Goal: Task Accomplishment & Management: Use online tool/utility

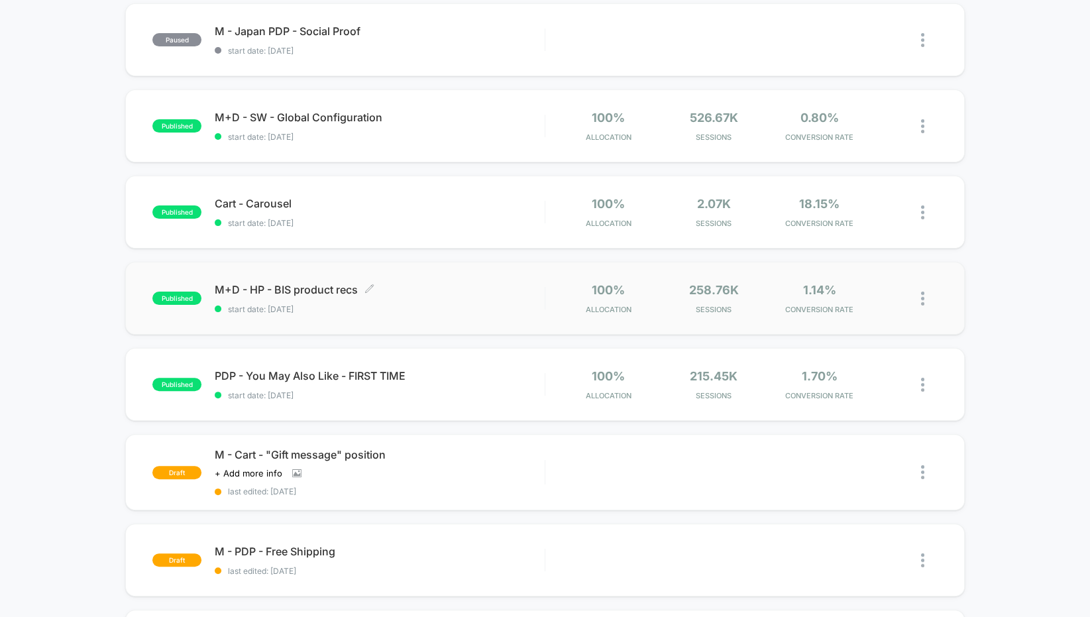
click at [313, 292] on span "M+D - HP - BIS product recs Click to edit experience details" at bounding box center [380, 289] width 330 height 13
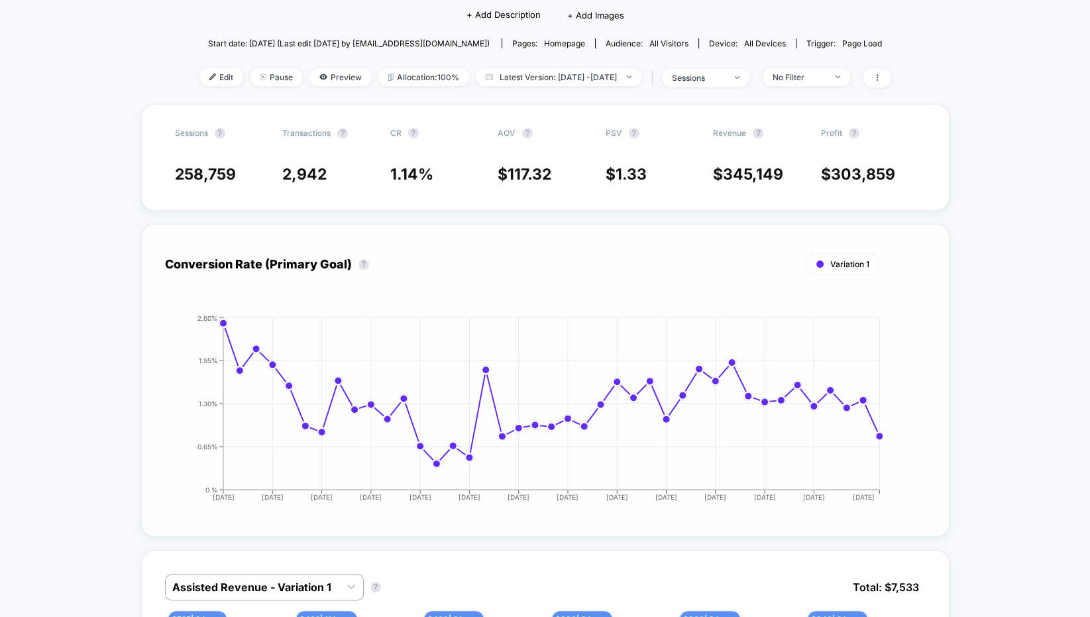
scroll to position [93, 0]
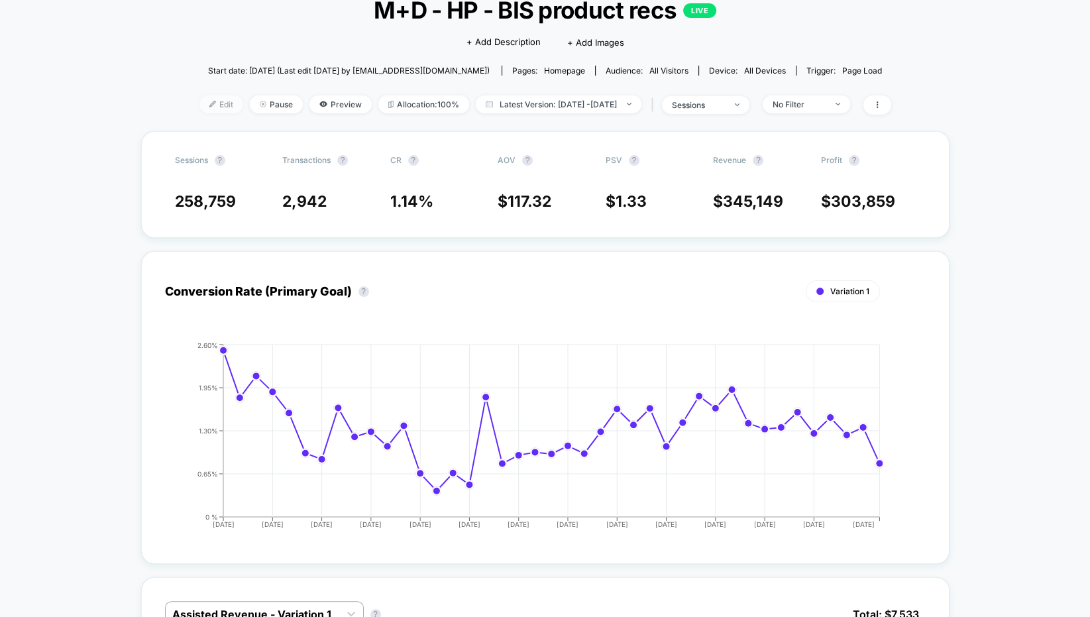
click at [199, 95] on span "Edit" at bounding box center [221, 104] width 44 height 18
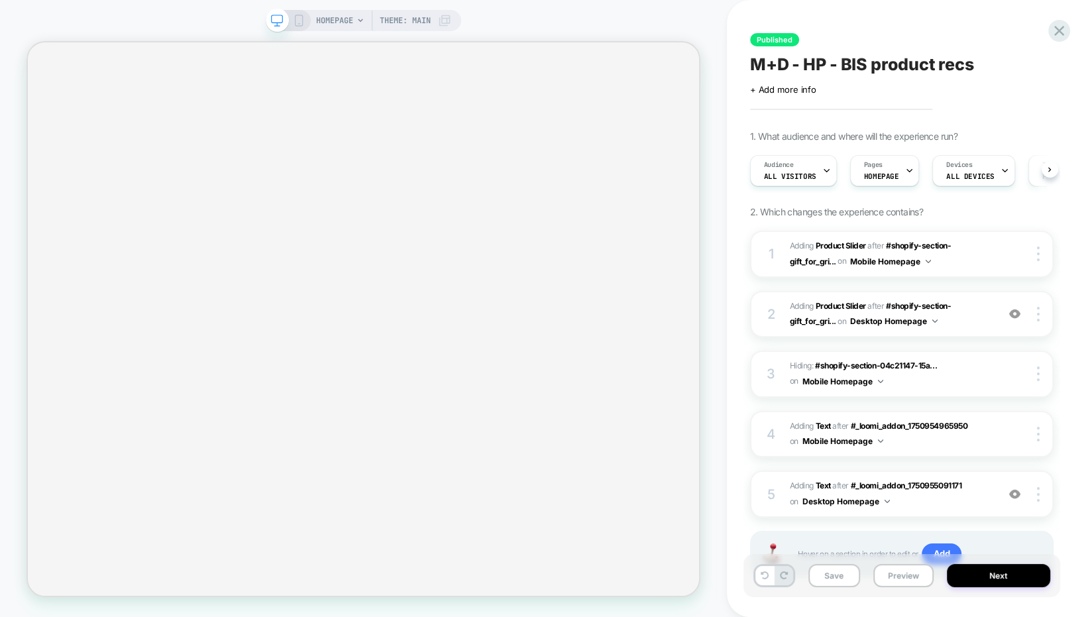
scroll to position [0, 1]
click at [970, 268] on span "#_loomi_addon_1750954965950 Adding Product Slider AFTER #shopify-section-gift_f…" at bounding box center [890, 253] width 201 height 31
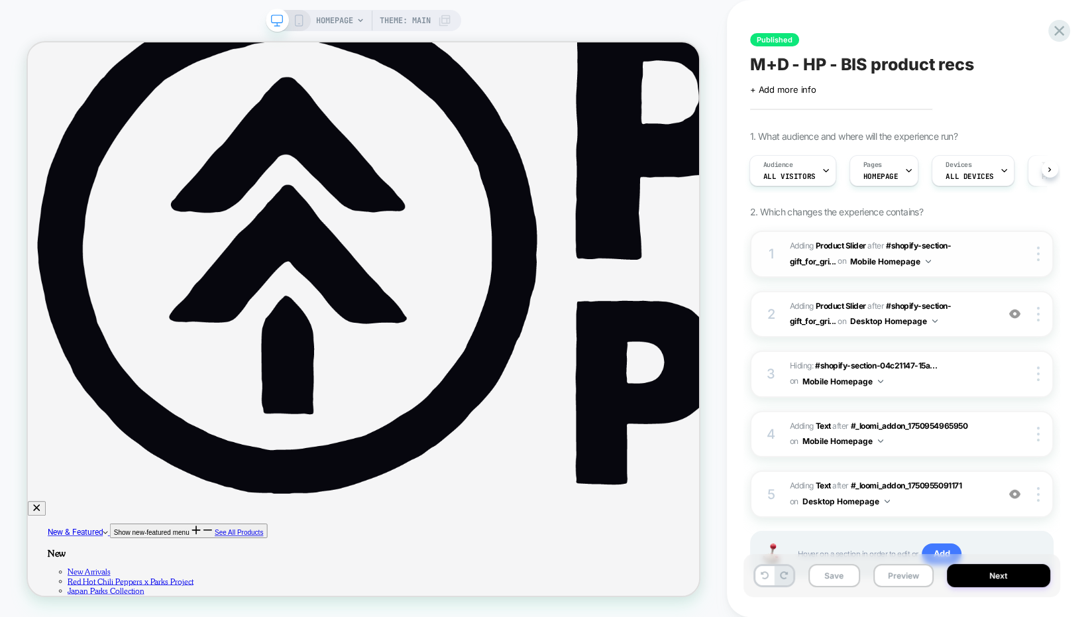
scroll to position [0, 0]
click at [890, 174] on div "Pages HOMEPAGE" at bounding box center [878, 171] width 62 height 30
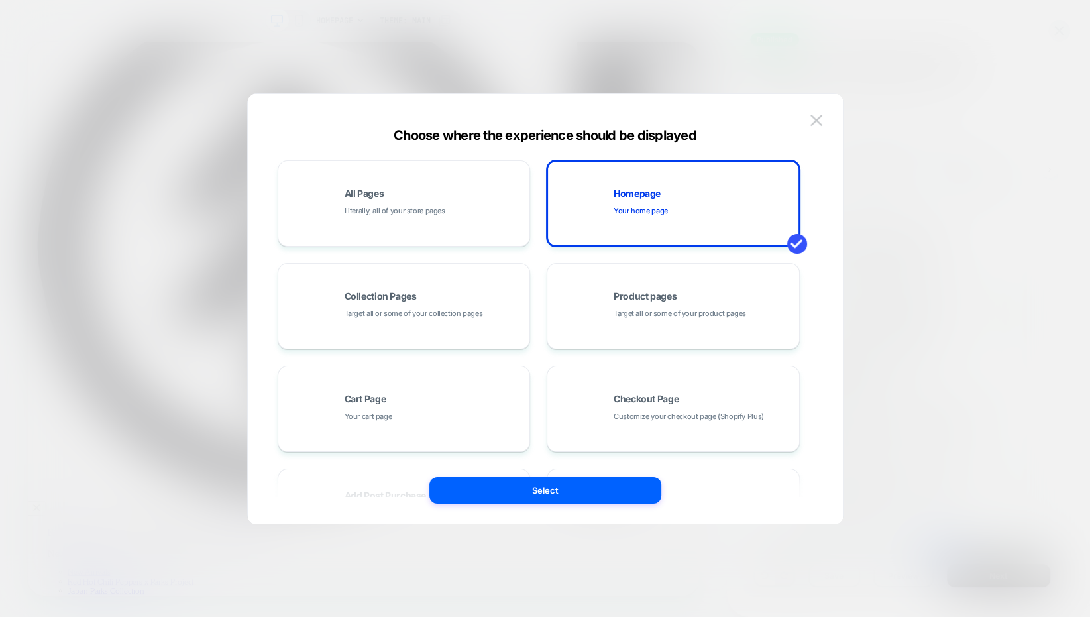
click at [1013, 197] on div at bounding box center [545, 308] width 1090 height 617
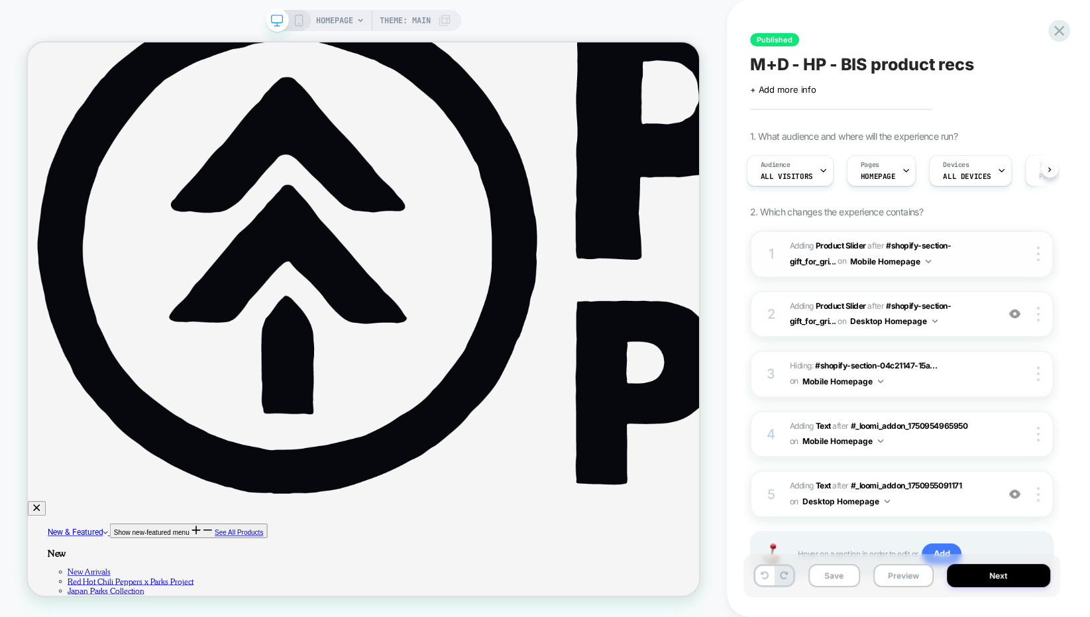
scroll to position [0, 0]
click at [0, 0] on button "Desktop Homepage" at bounding box center [0, 0] width 0 height 0
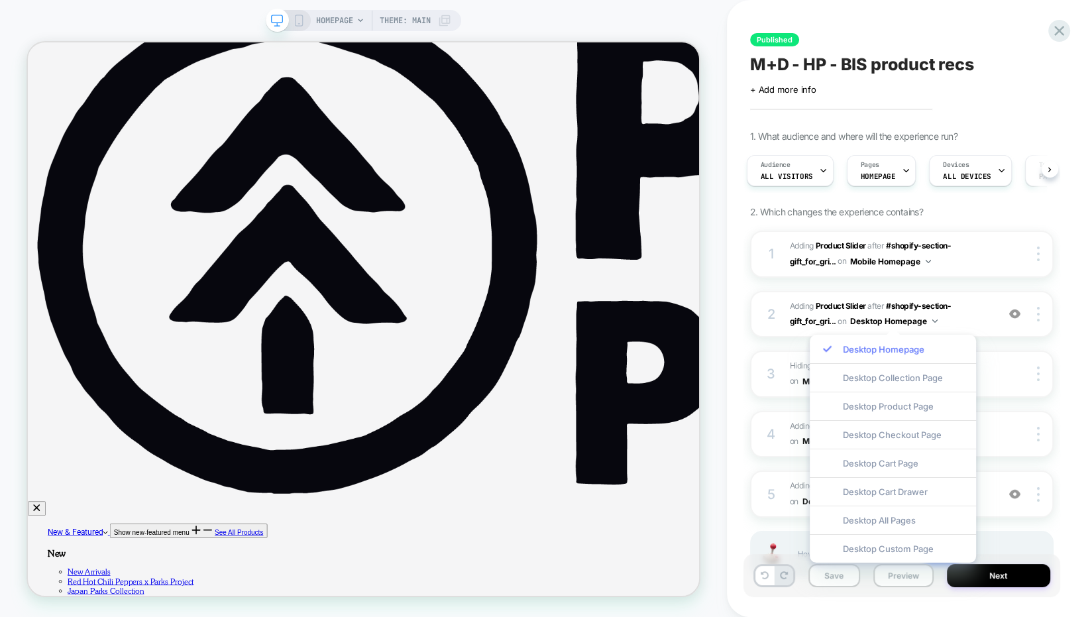
click at [900, 346] on div "Desktop Homepage" at bounding box center [892, 348] width 166 height 28
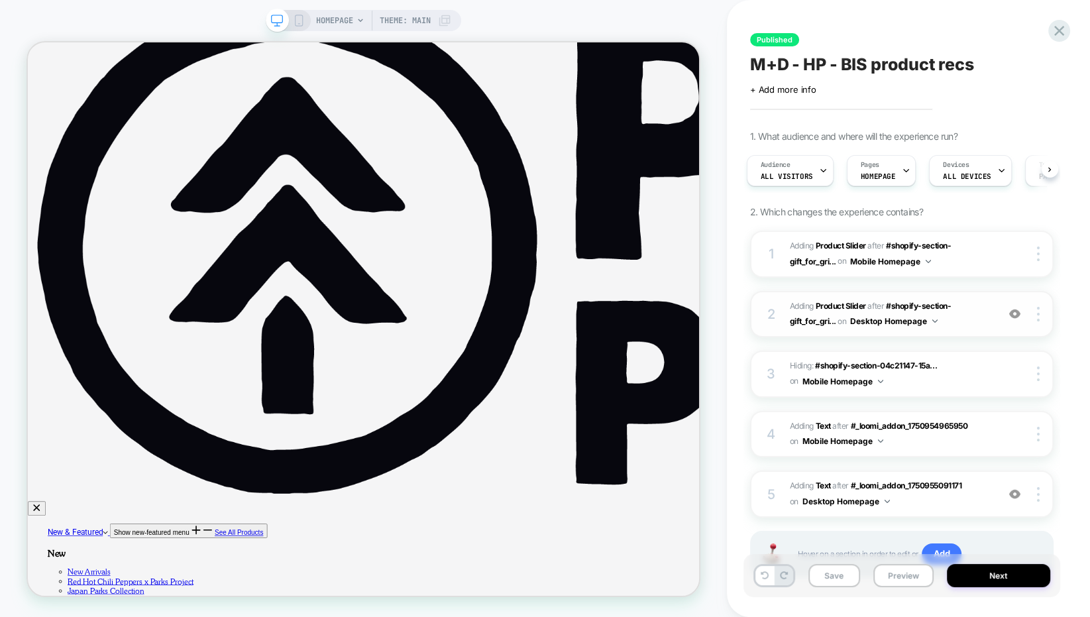
click at [968, 311] on span "#_loomi_addon_1750955091171 Adding Product Slider AFTER #shopify-section-gift_f…" at bounding box center [890, 314] width 201 height 31
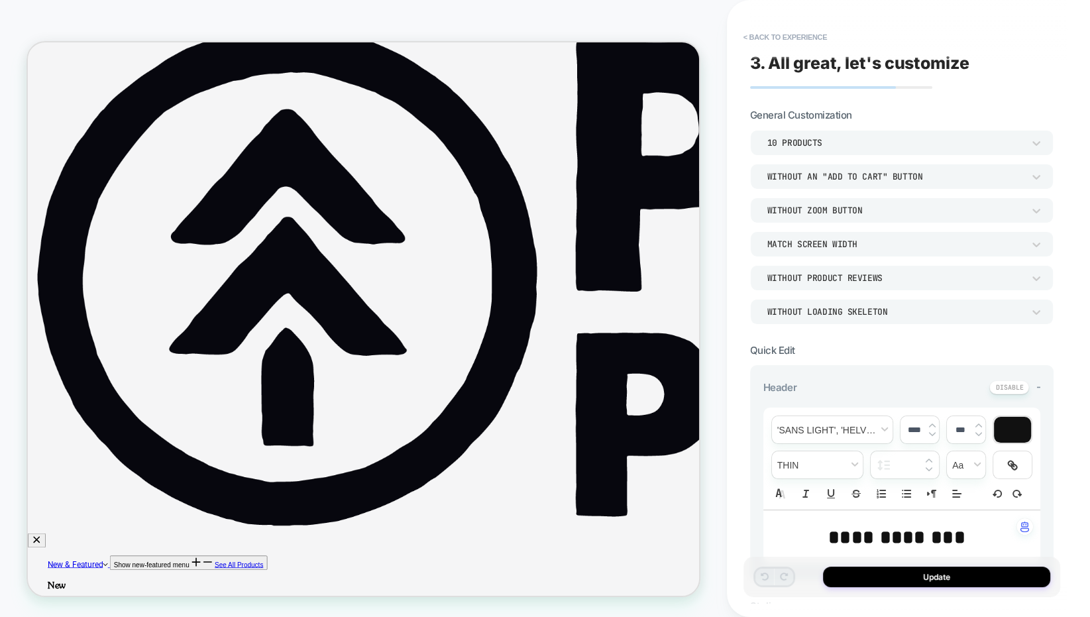
scroll to position [9, 0]
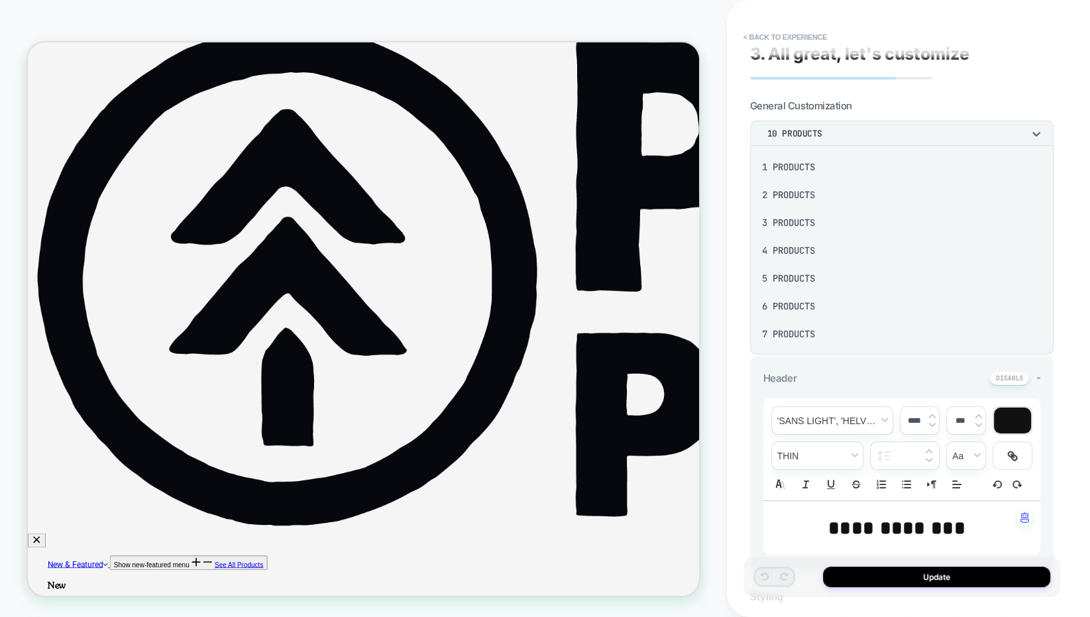
click at [0, 0] on div at bounding box center [0, 0] width 0 height 0
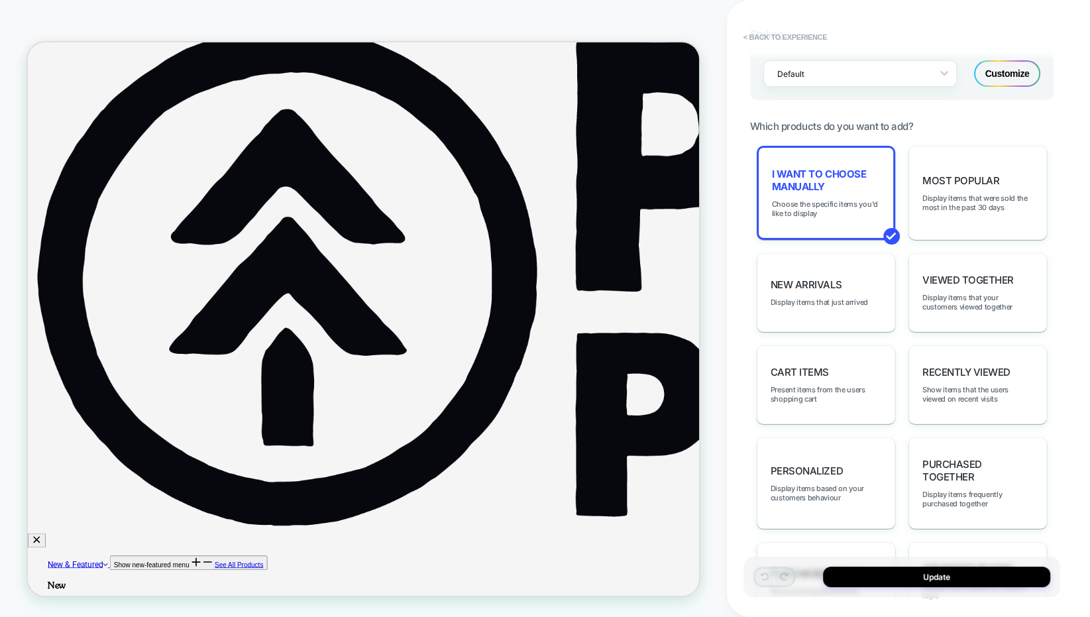
scroll to position [478, 0]
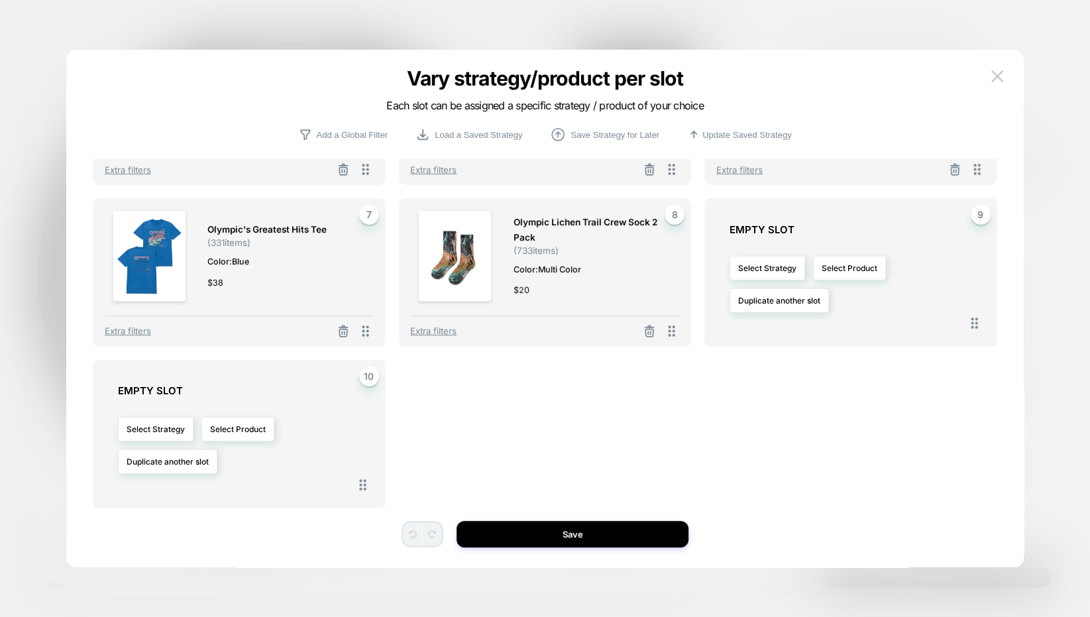
scroll to position [0, 0]
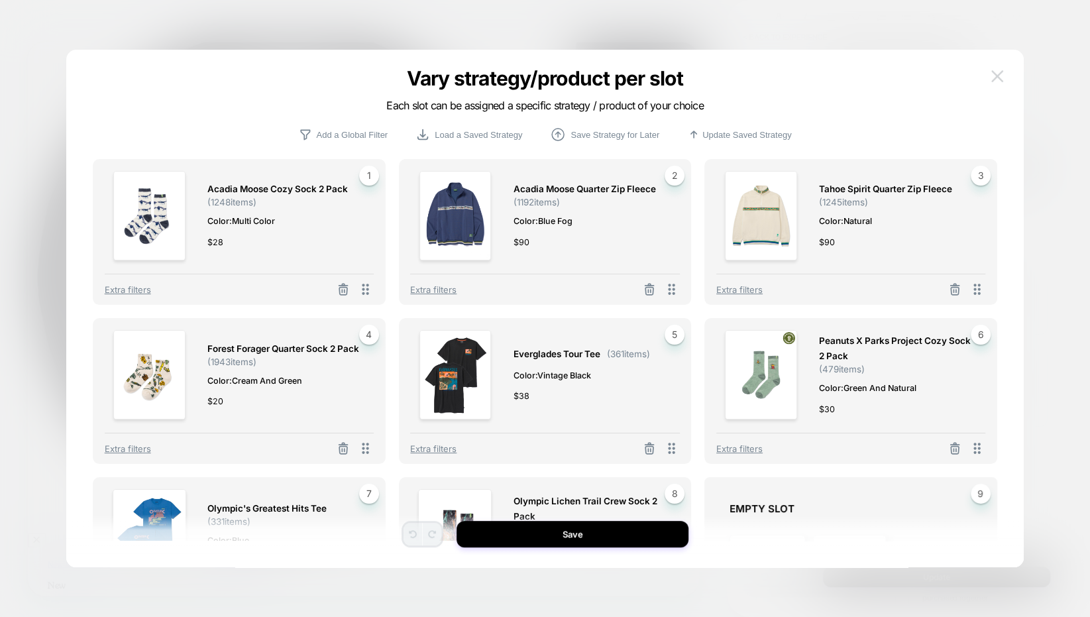
click at [0, 0] on img at bounding box center [0, 0] width 0 height 0
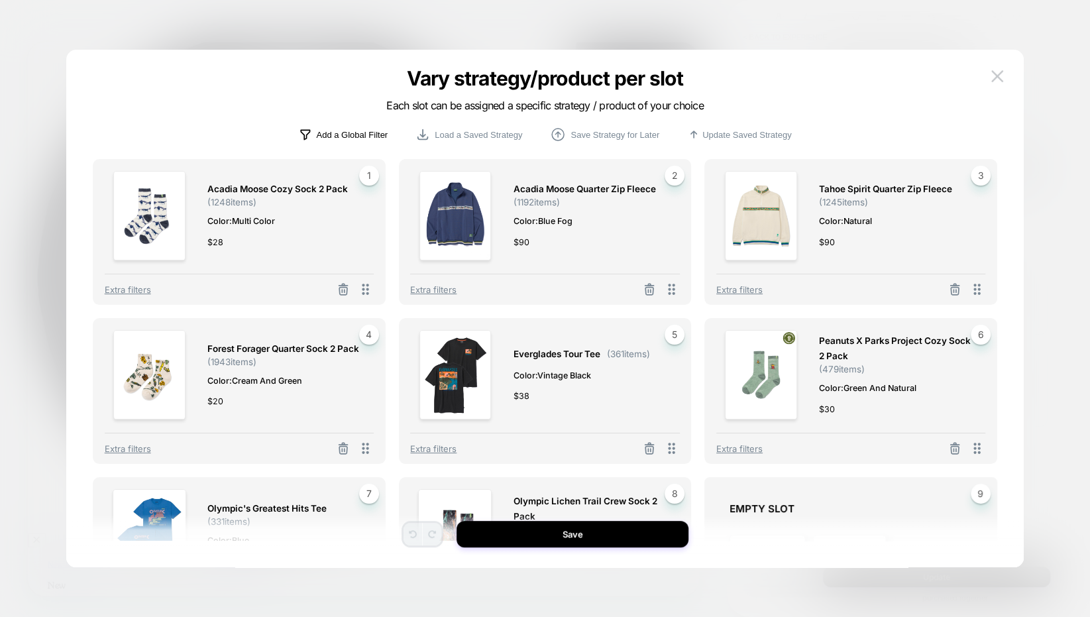
click at [0, 0] on p "Add a Global Filter" at bounding box center [0, 0] width 0 height 0
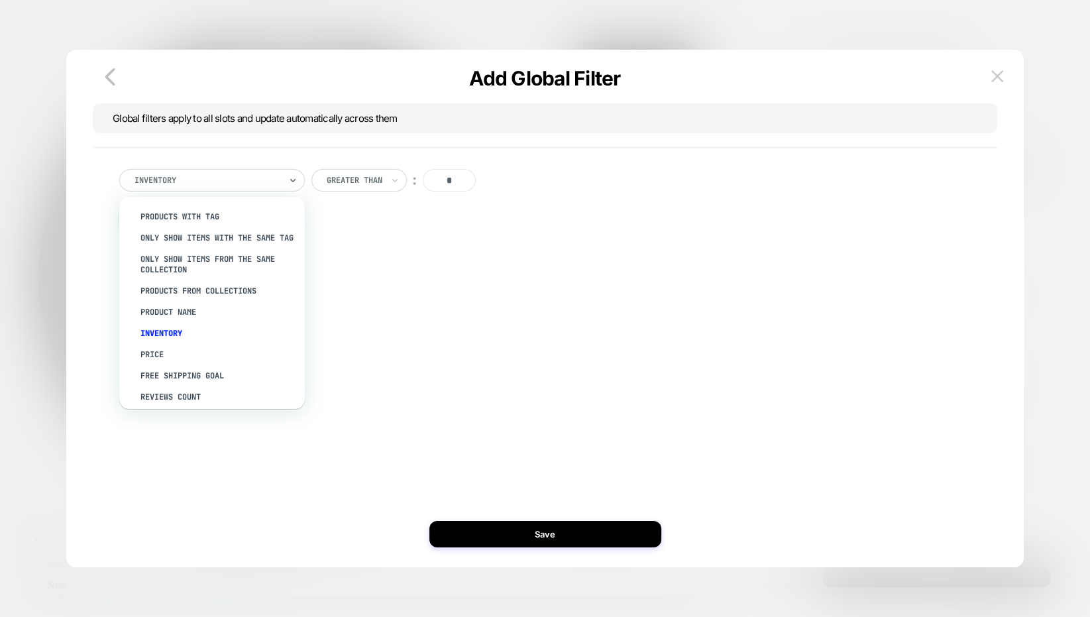
click at [229, 217] on div "PRODUCTS WITH TAG" at bounding box center [218, 216] width 172 height 21
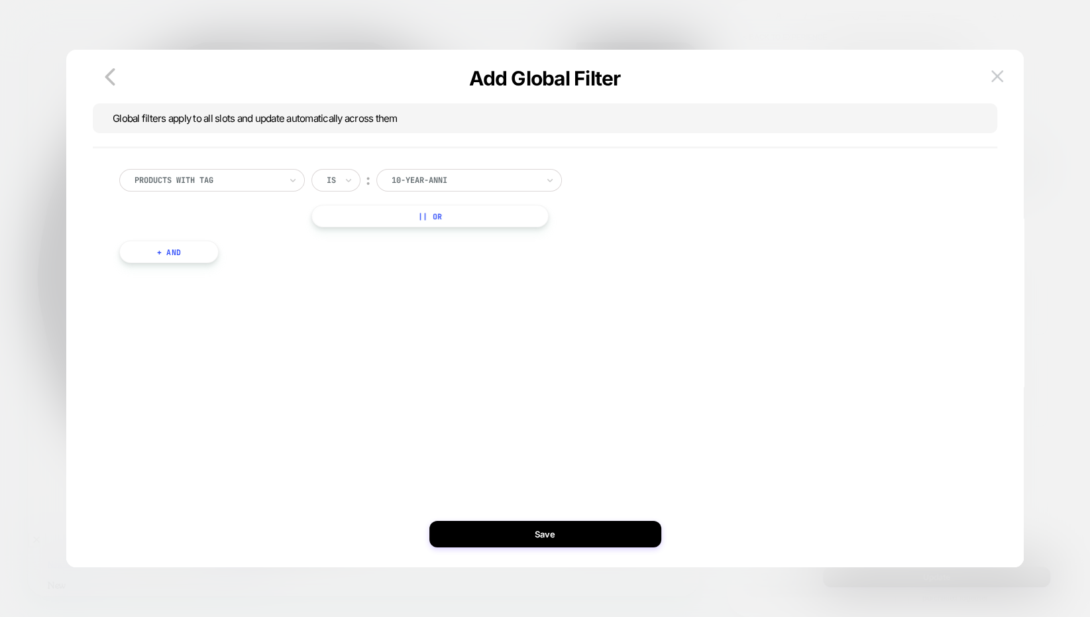
click at [431, 183] on div at bounding box center [464, 180] width 146 height 12
click at [0, 0] on div at bounding box center [0, 0] width 0 height 0
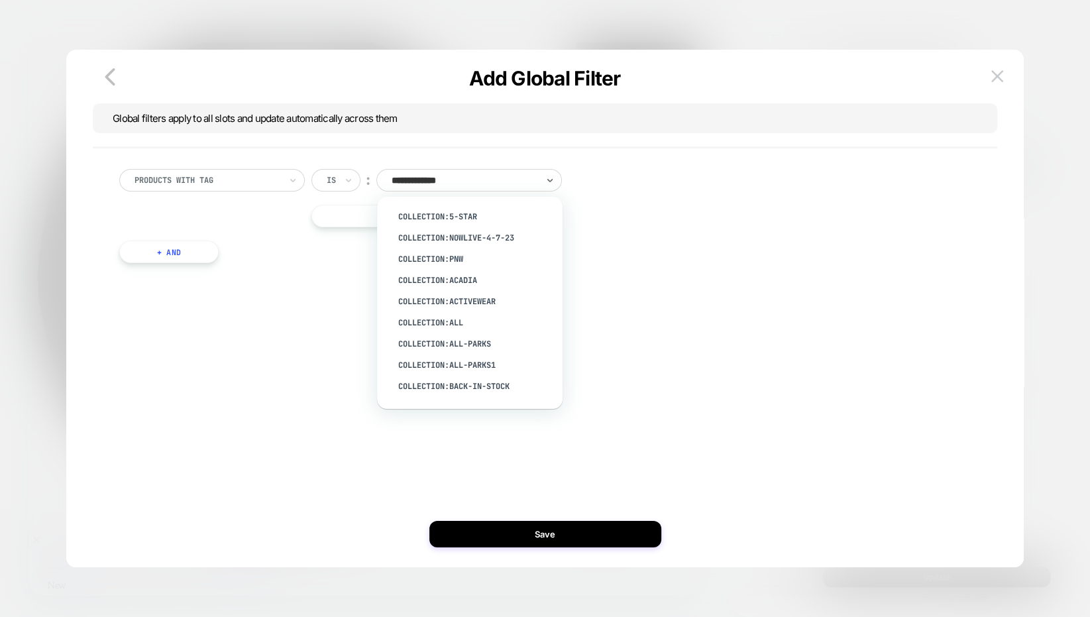
type input "**********"
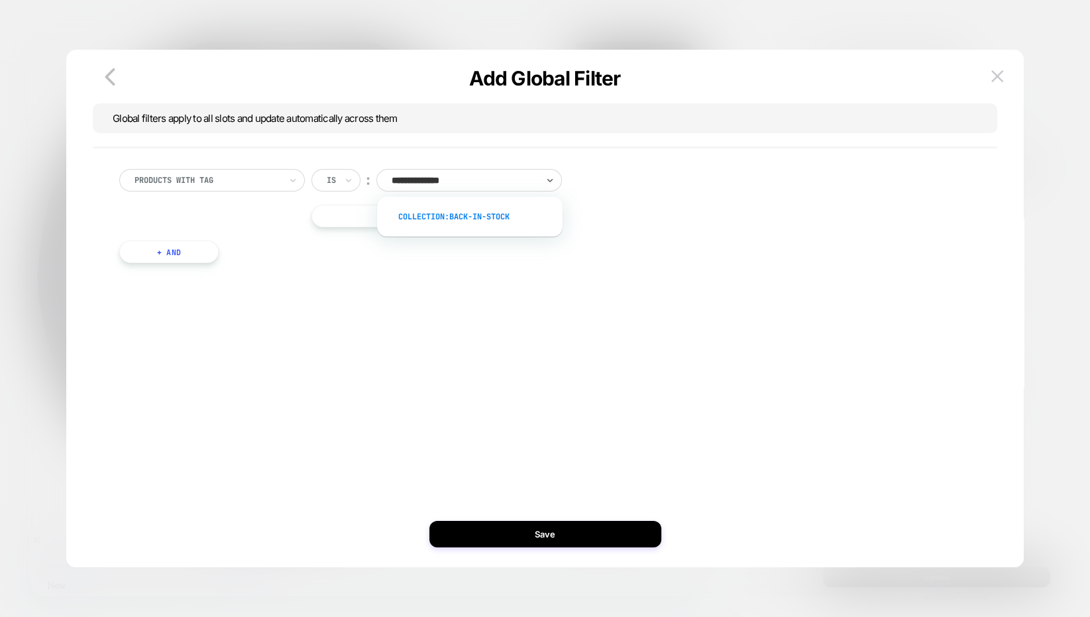
click at [460, 211] on div "collection:back-in-stock" at bounding box center [476, 216] width 172 height 21
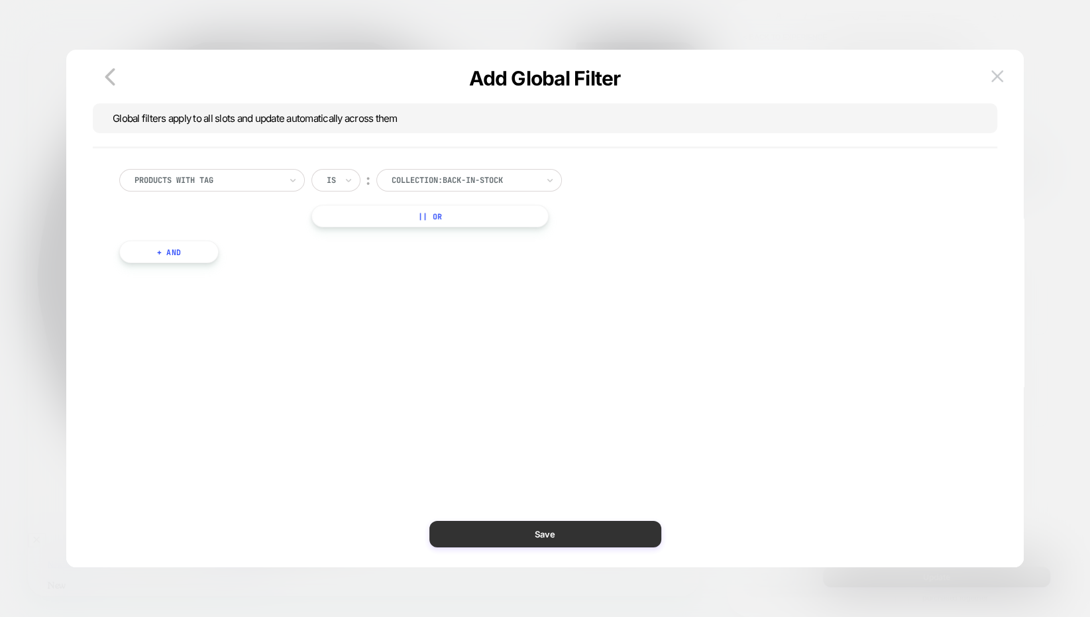
click at [542, 530] on button "Save" at bounding box center [545, 534] width 232 height 26
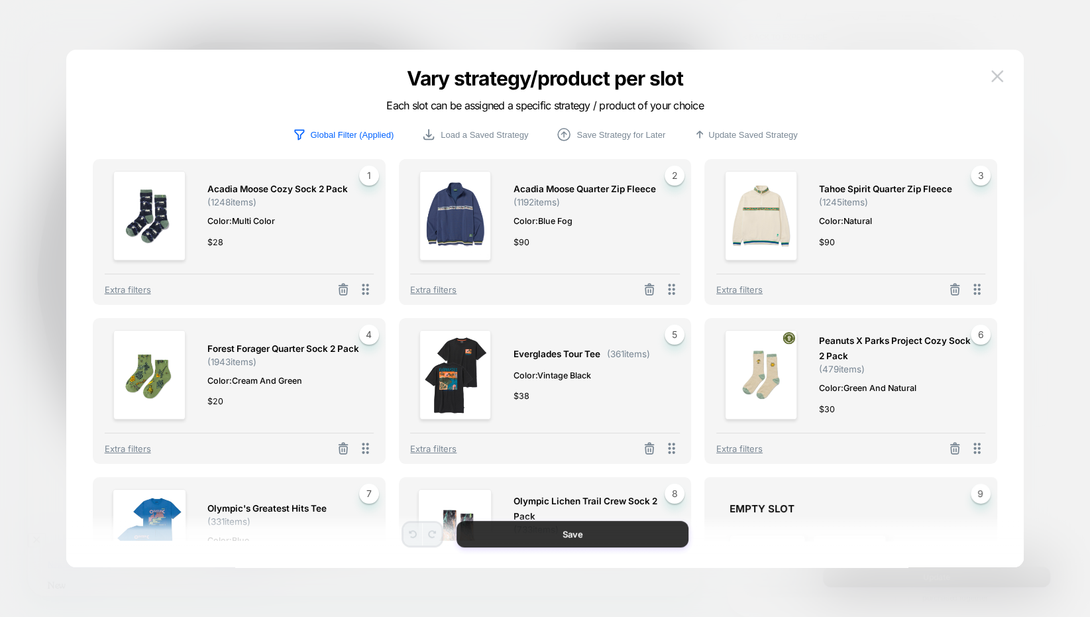
click at [558, 534] on button "Save" at bounding box center [572, 534] width 232 height 26
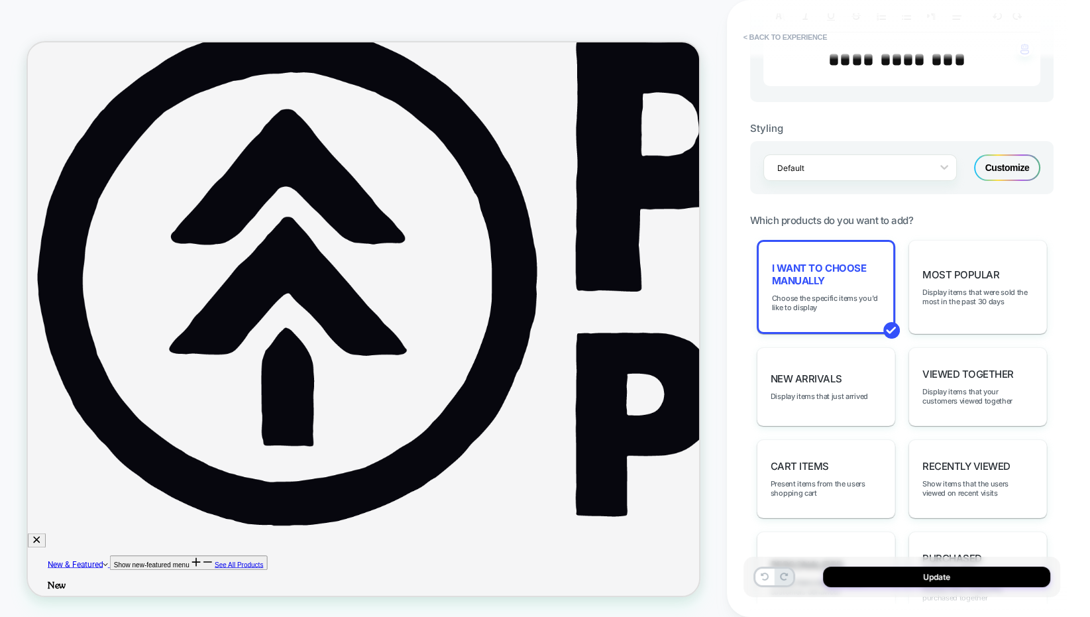
click at [720, 283] on div "HOMEPAGE Theme: MAIN" at bounding box center [363, 308] width 727 height 590
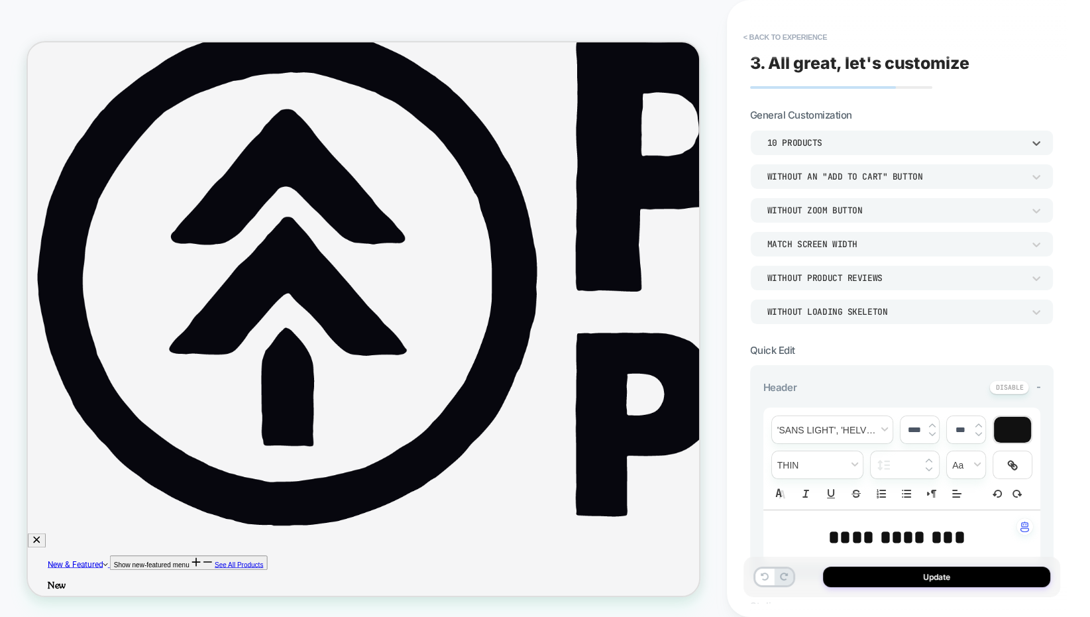
click at [846, 133] on div "10 Products" at bounding box center [901, 142] width 303 height 25
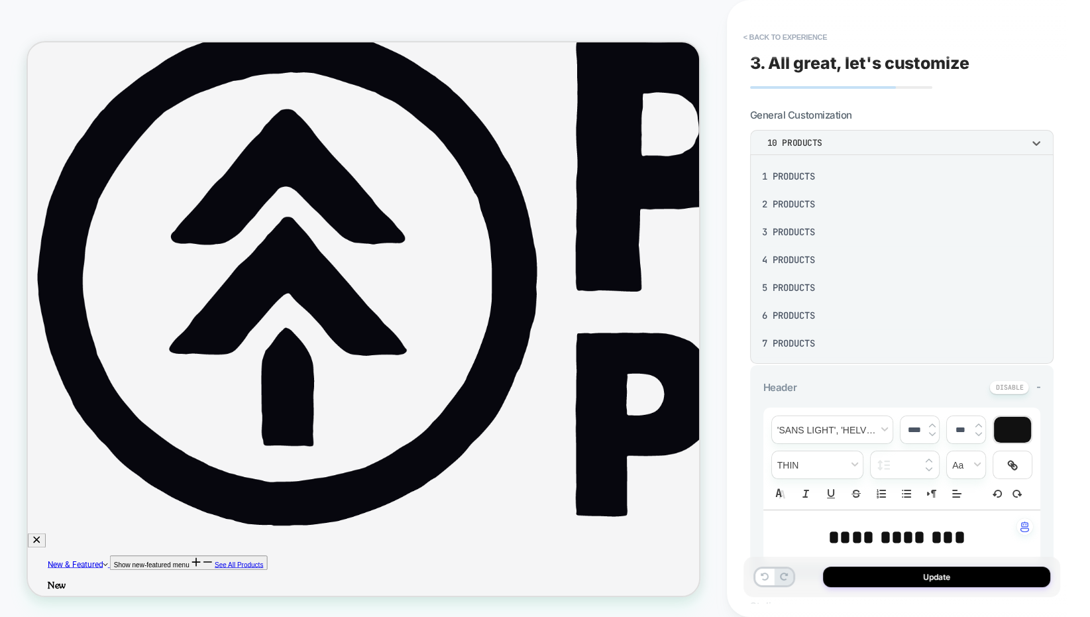
scroll to position [175, 0]
click at [816, 338] on div "16 Products" at bounding box center [901, 342] width 293 height 28
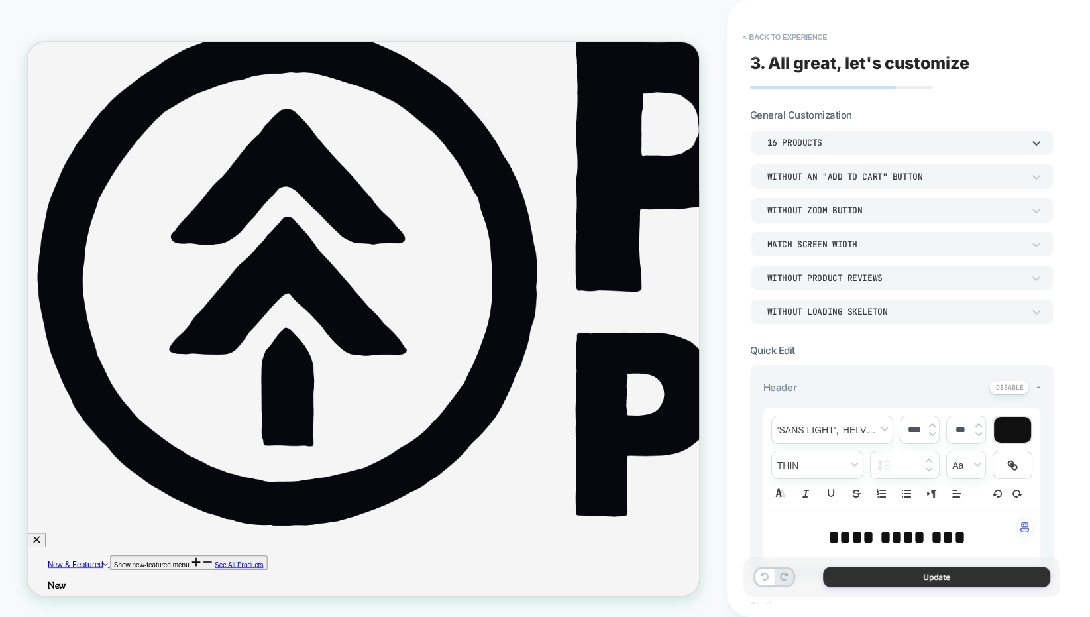
click at [920, 576] on button "Update" at bounding box center [936, 576] width 227 height 21
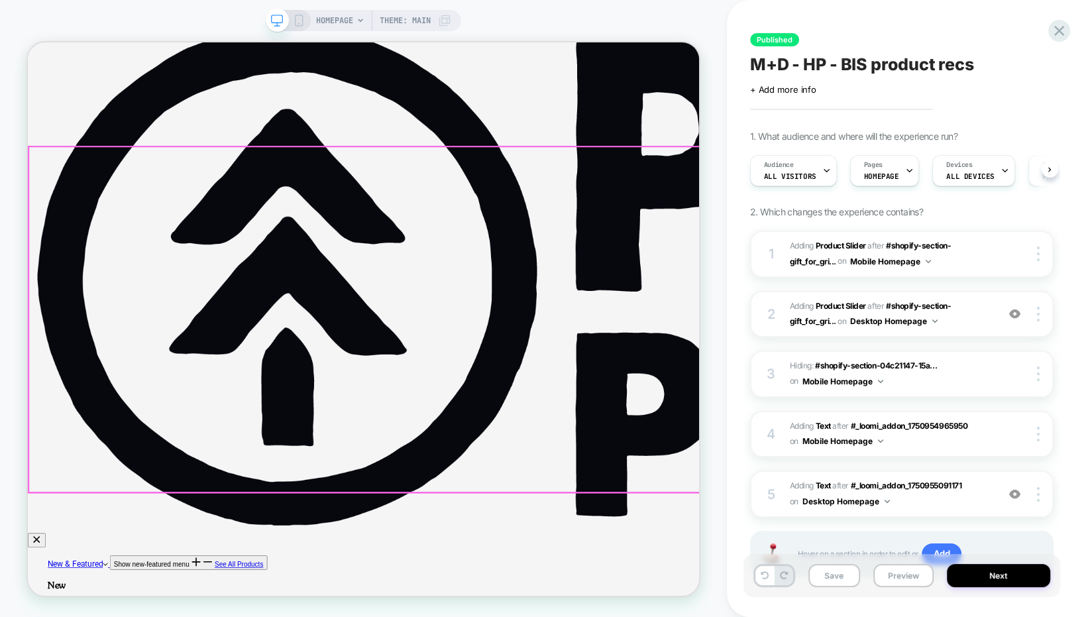
scroll to position [0, 1]
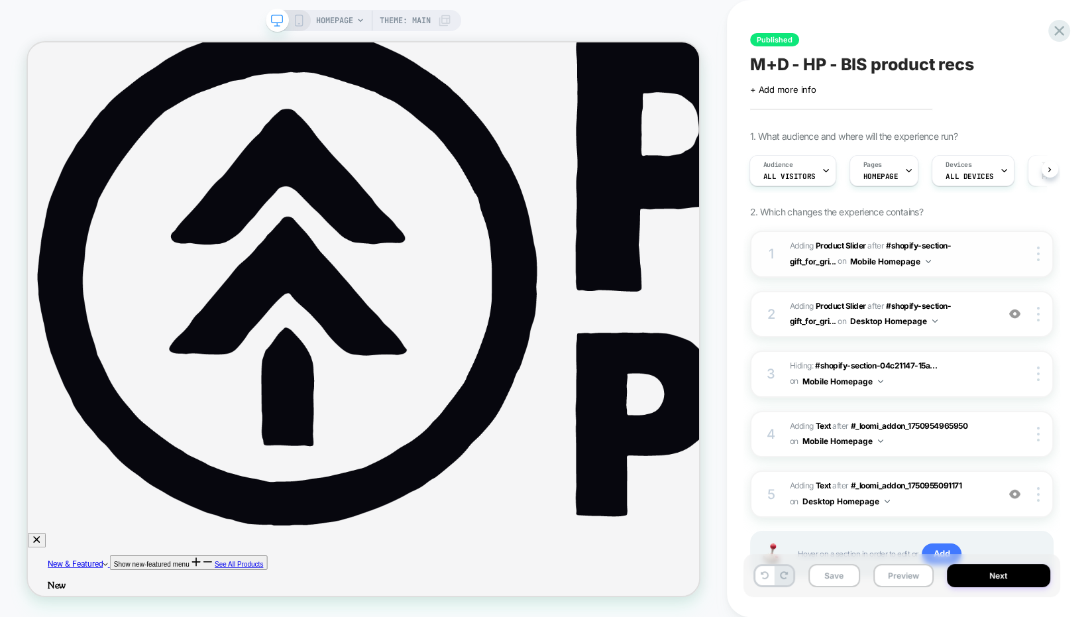
click at [988, 254] on span "#_loomi_addon_1750954965950 Adding Product Slider AFTER #shopify-section-gift_f…" at bounding box center [890, 253] width 201 height 31
click at [962, 260] on span "#_loomi_addon_1750954965950 Adding Product Slider AFTER #shopify-section-gift_f…" at bounding box center [890, 253] width 201 height 31
click at [298, 15] on icon at bounding box center [299, 21] width 12 height 12
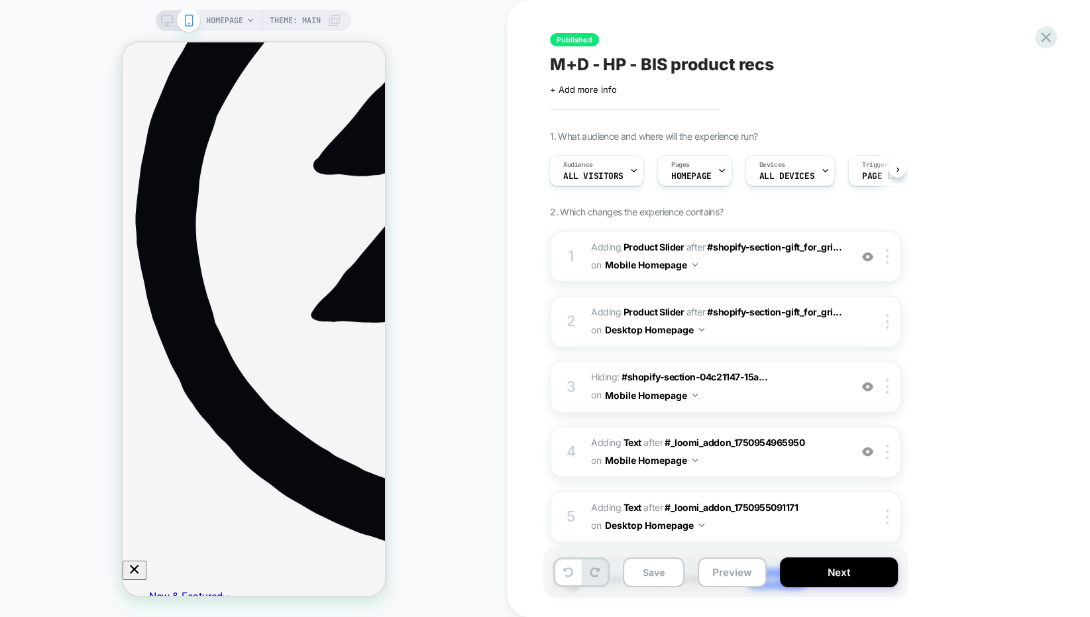
scroll to position [817, 0]
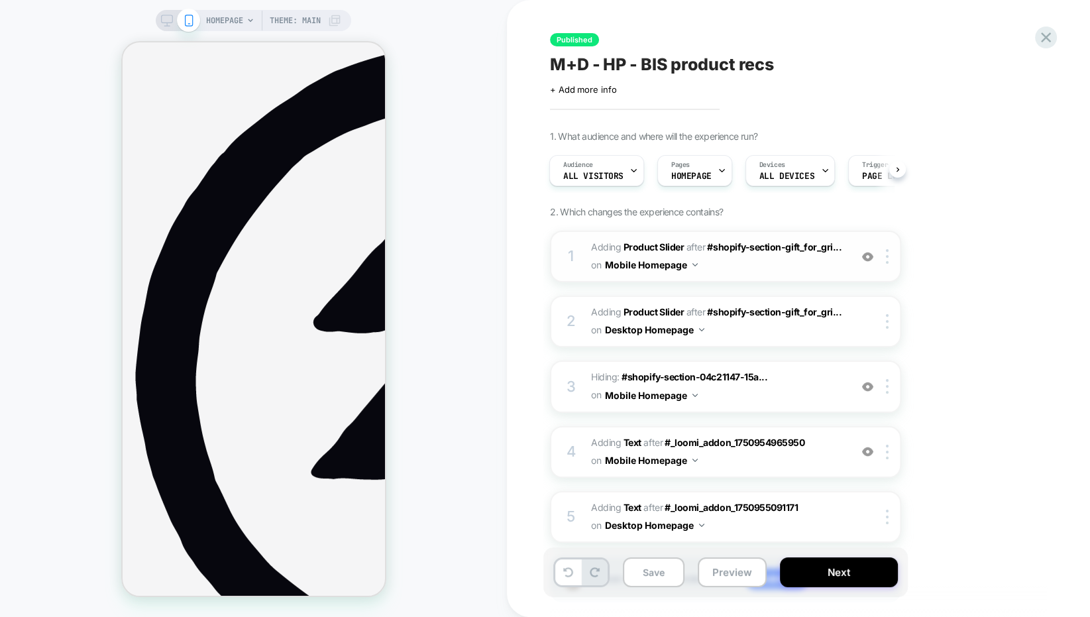
click at [788, 262] on span "#_loomi_addon_1750954965950 Adding Product Slider AFTER #shopify-section-gift_f…" at bounding box center [717, 256] width 252 height 36
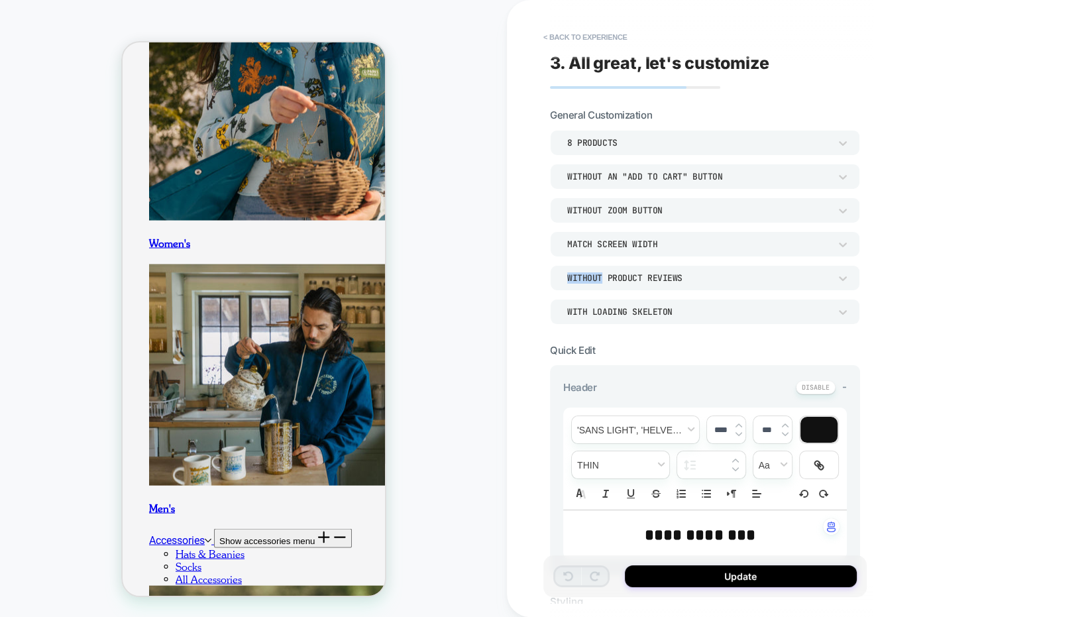
scroll to position [2811, 0]
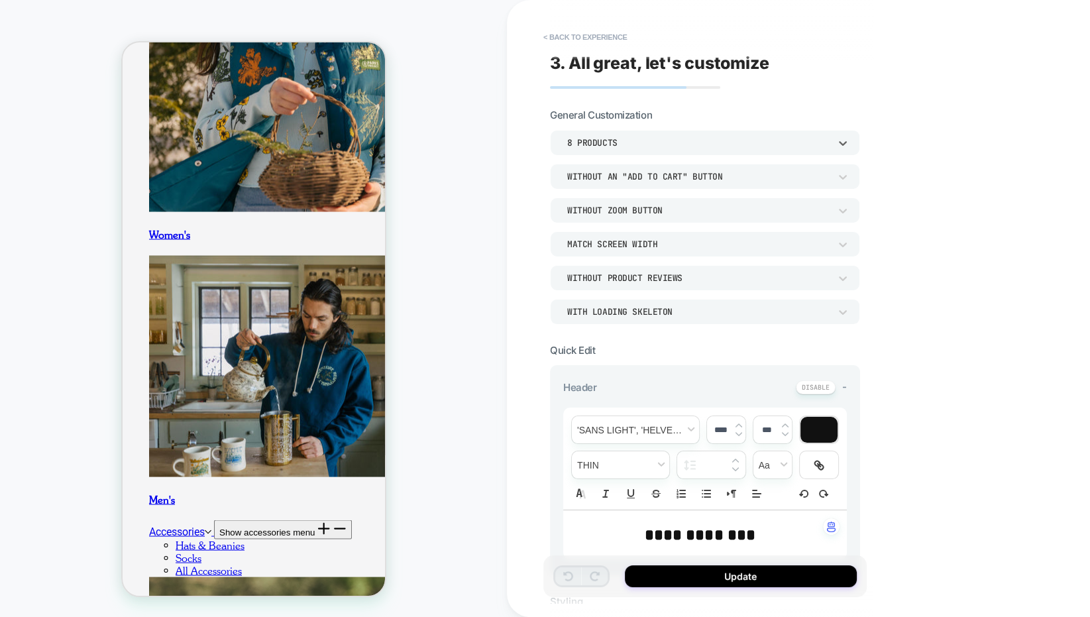
click at [632, 146] on div "8 Products" at bounding box center [698, 142] width 262 height 11
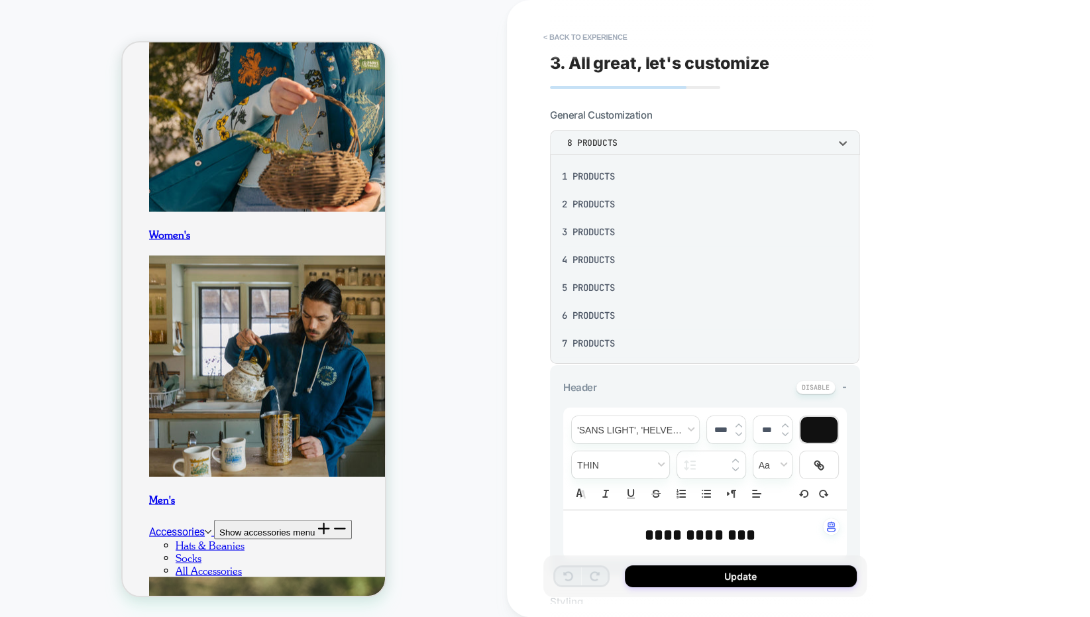
scroll to position [175, 0]
click at [625, 334] on div "16 Products" at bounding box center [704, 342] width 299 height 28
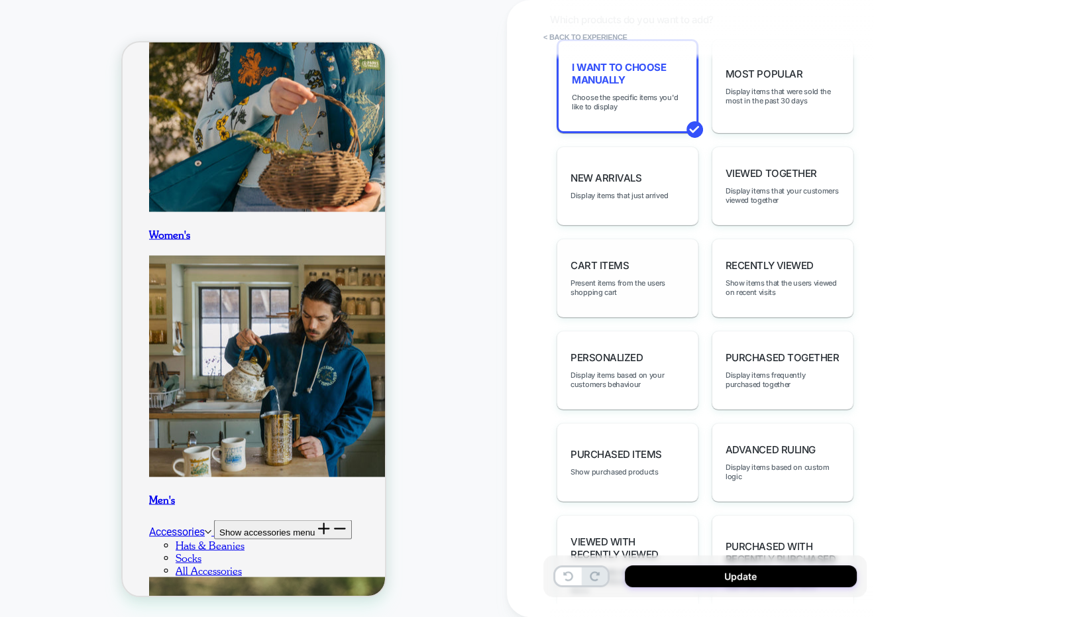
scroll to position [563, 0]
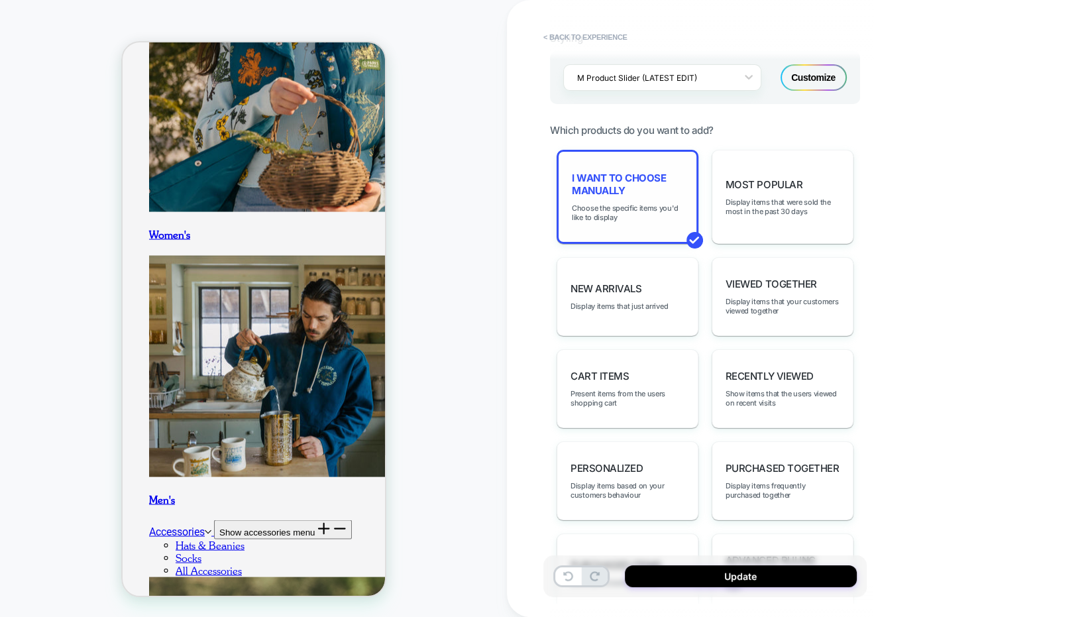
click at [635, 172] on span "I want to choose manually" at bounding box center [627, 184] width 111 height 25
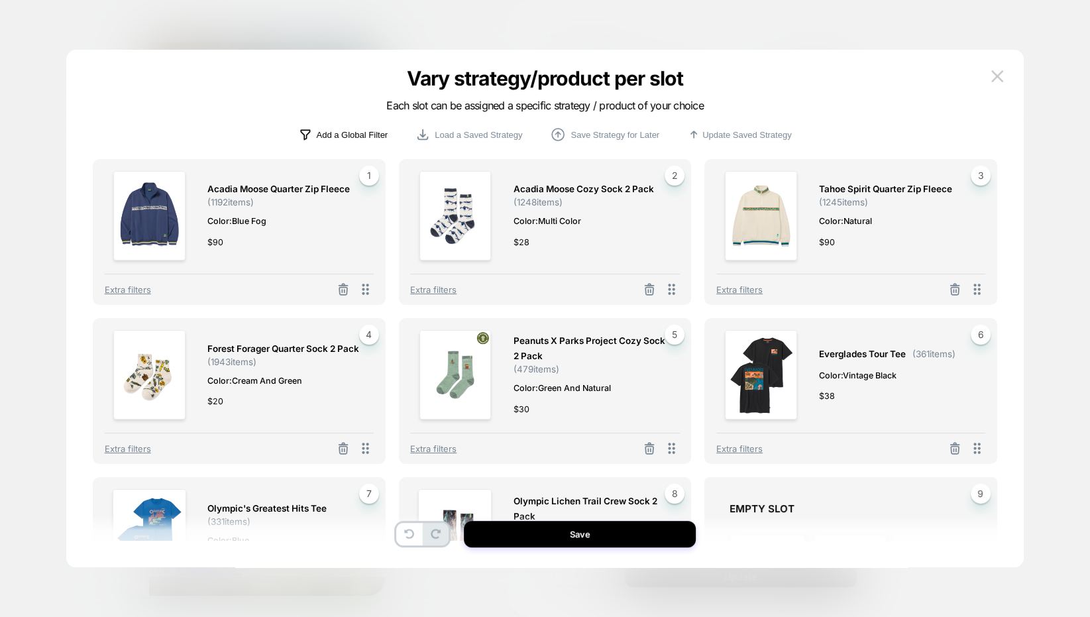
click at [379, 134] on p "Add a Global Filter" at bounding box center [352, 135] width 72 height 10
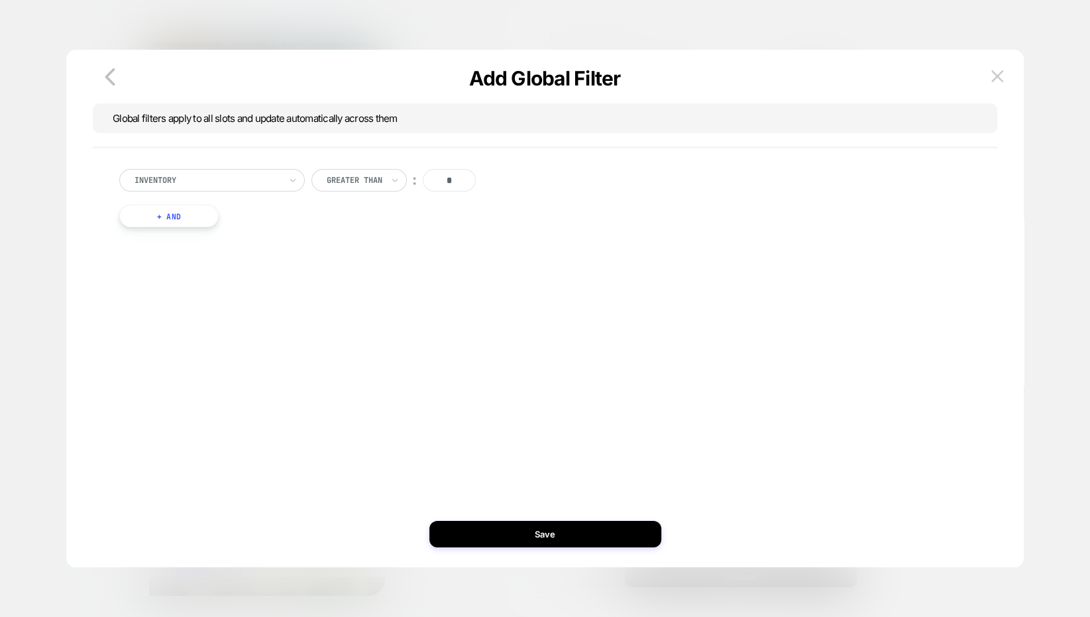
click at [265, 182] on div at bounding box center [207, 180] width 146 height 12
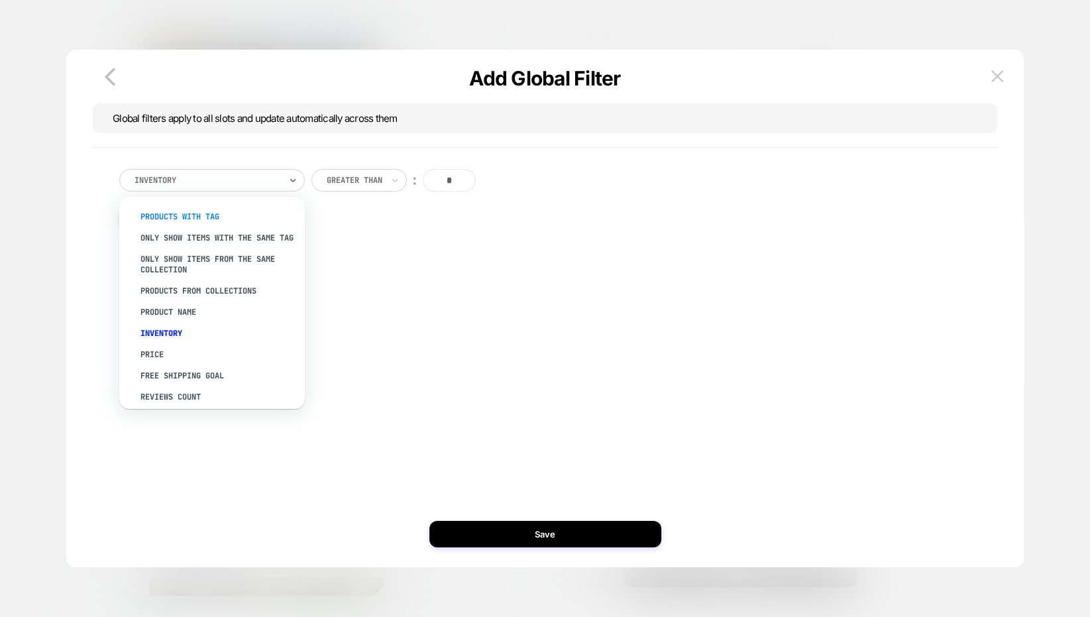
click at [233, 213] on div "PRODUCTS WITH TAG" at bounding box center [218, 216] width 172 height 21
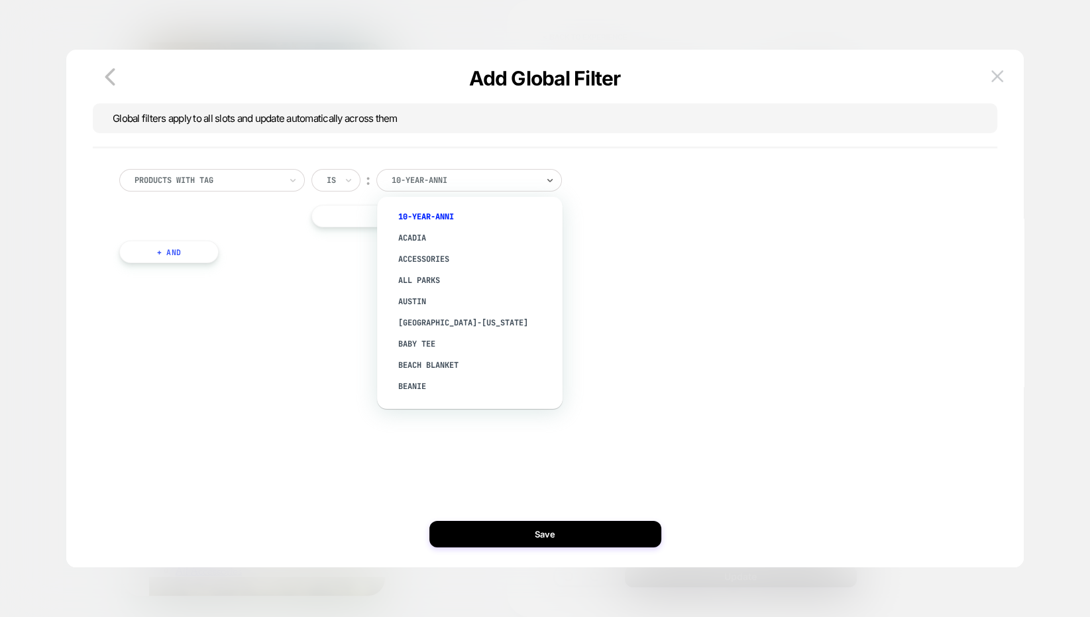
click at [441, 186] on div "10-year-anni" at bounding box center [464, 180] width 148 height 15
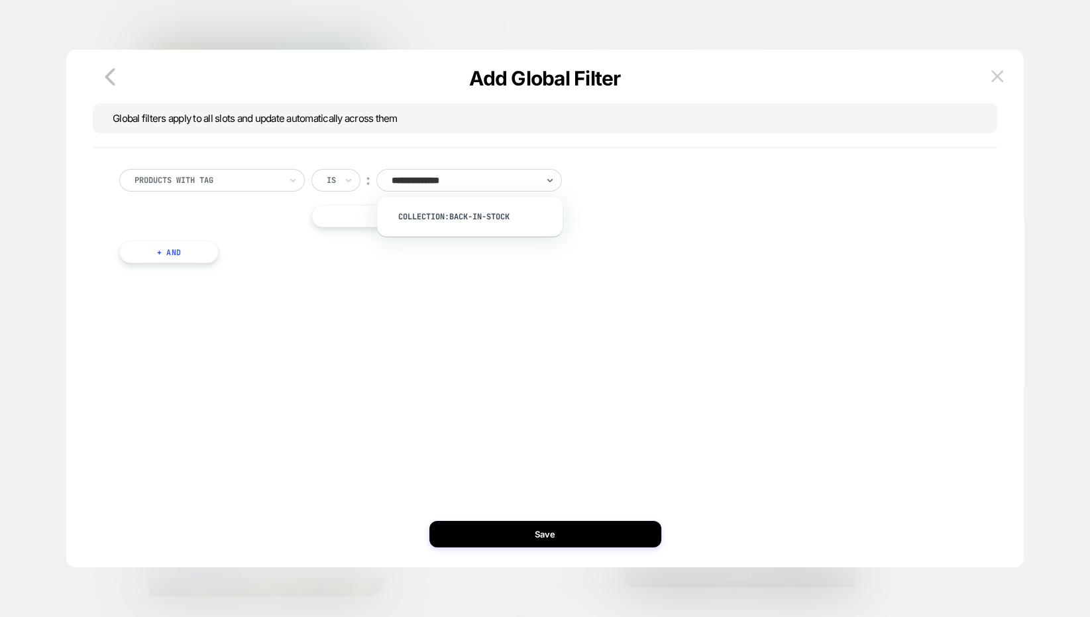
type input "**********"
click at [470, 220] on div "collection:back-in-stock" at bounding box center [476, 216] width 172 height 21
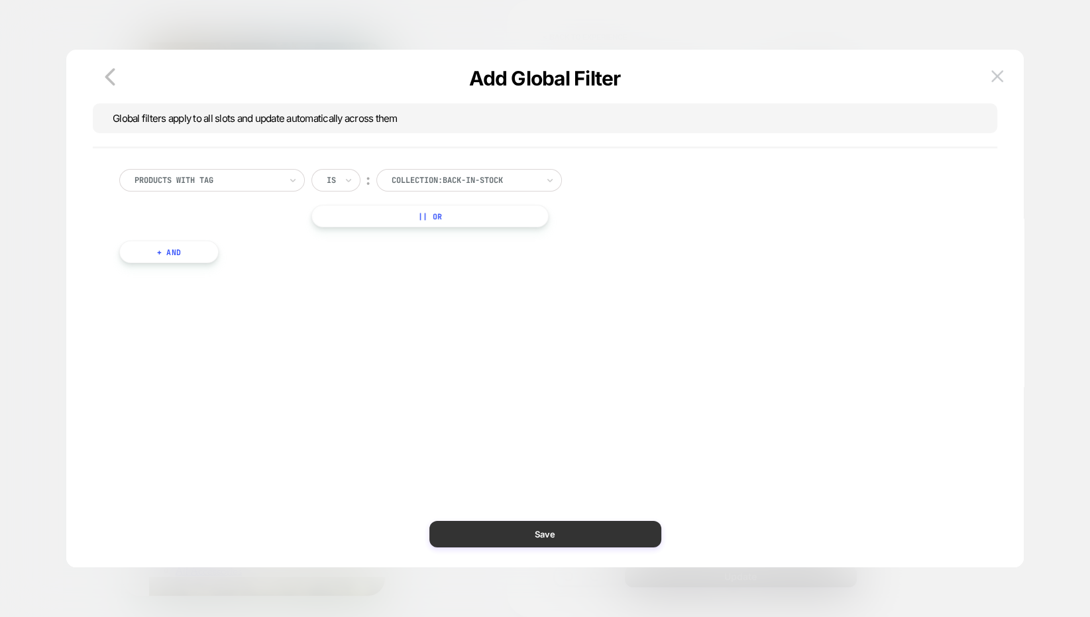
click at [535, 534] on button "Save" at bounding box center [545, 534] width 232 height 26
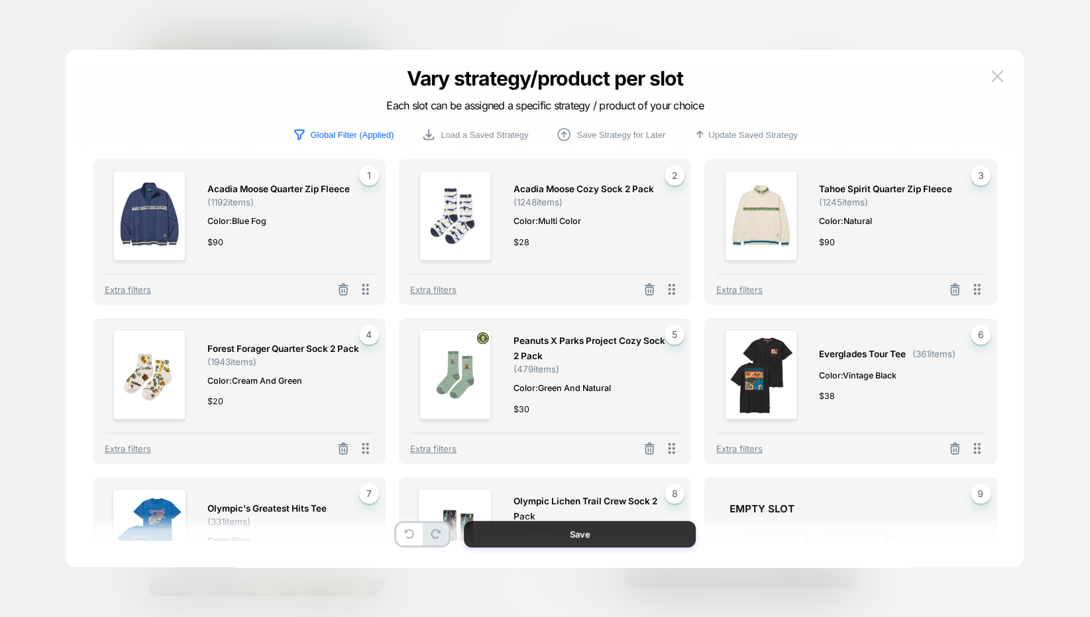
click at [564, 532] on button "Save" at bounding box center [580, 534] width 232 height 26
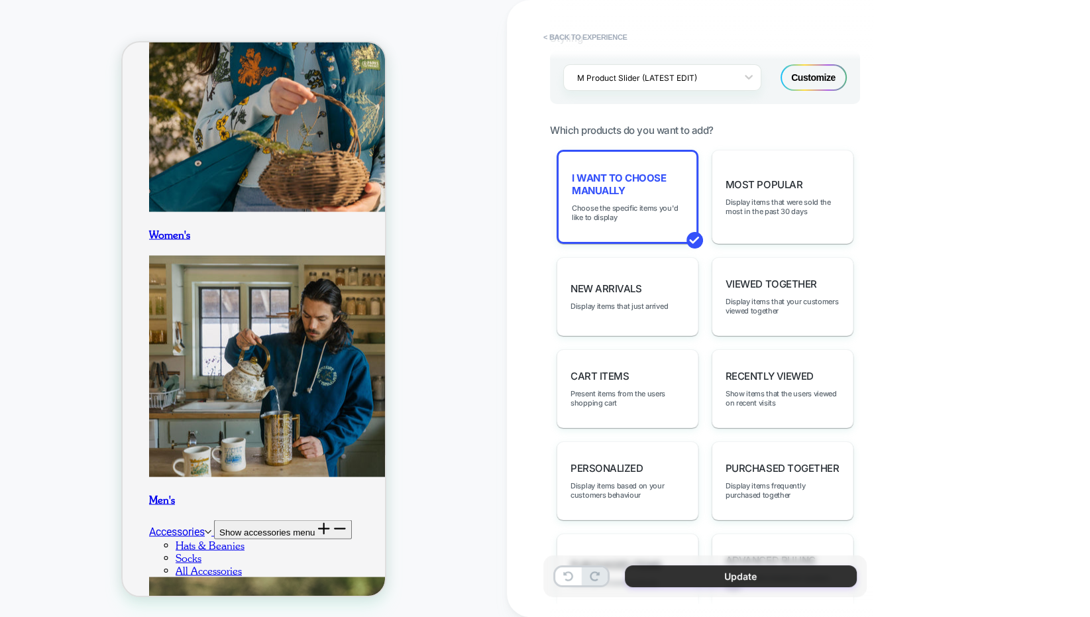
click at [684, 582] on button "Update" at bounding box center [741, 576] width 232 height 22
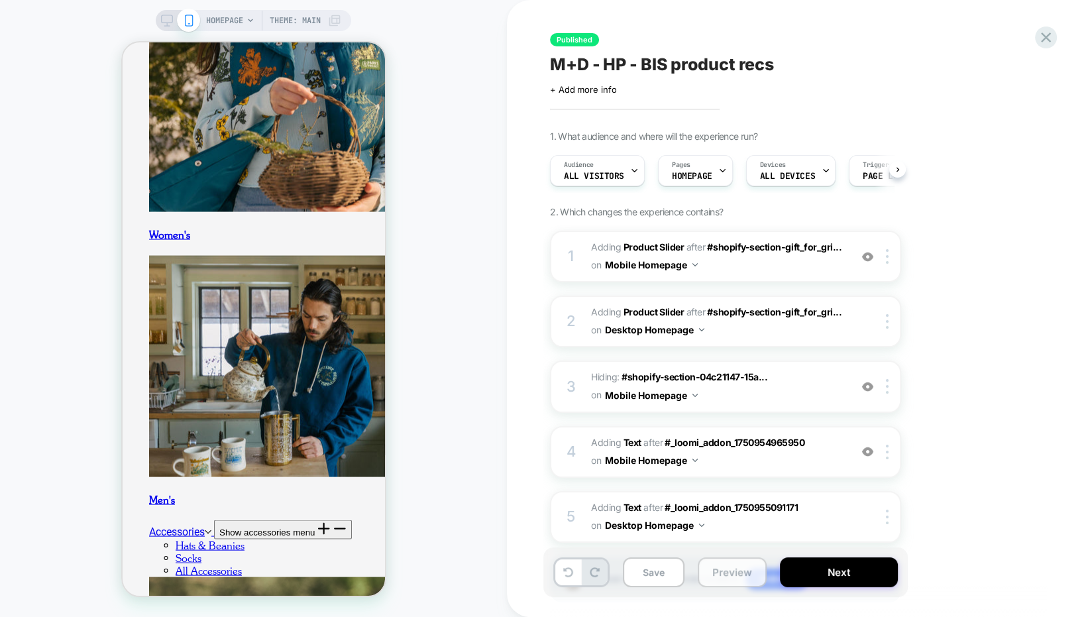
scroll to position [0, 1]
click at [814, 570] on button "Next" at bounding box center [839, 572] width 118 height 30
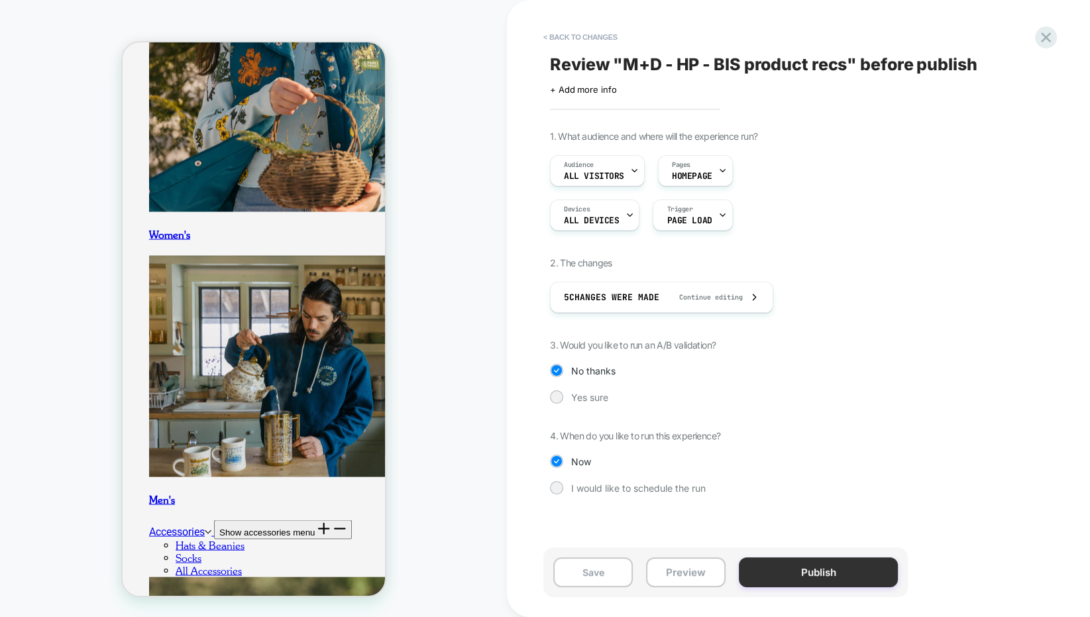
click at [813, 575] on button "Publish" at bounding box center [818, 572] width 159 height 30
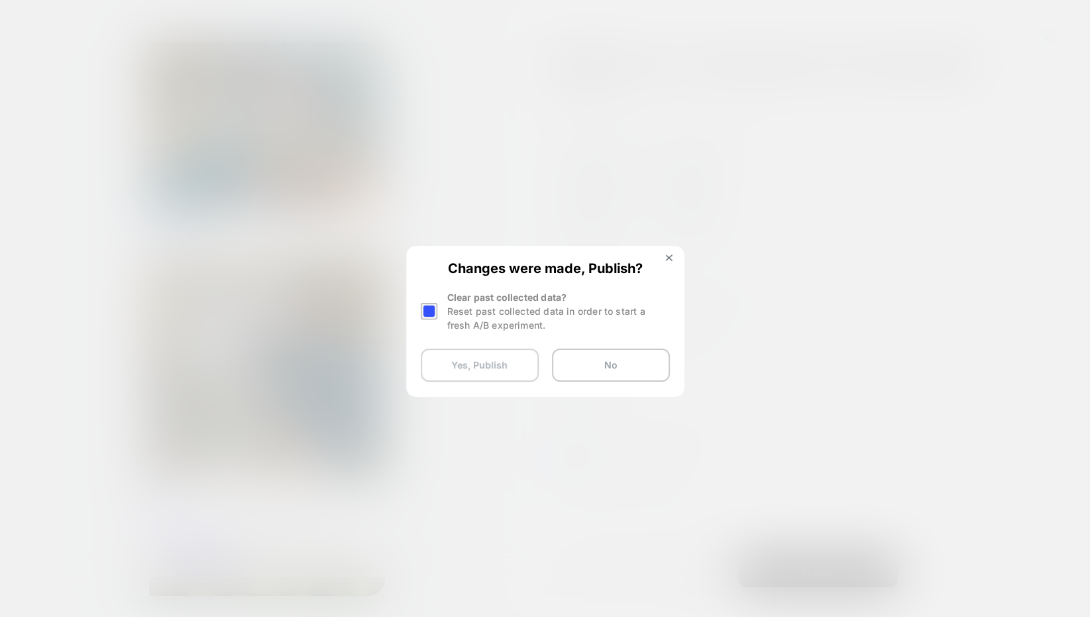
click at [494, 362] on button "Yes, Publish" at bounding box center [480, 364] width 118 height 33
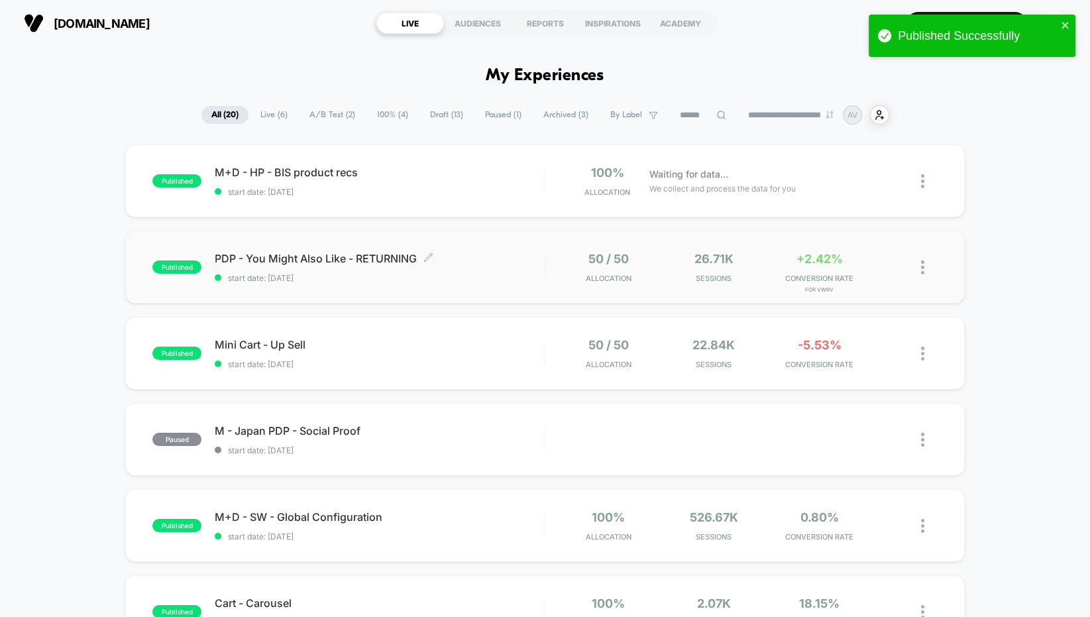
click at [285, 261] on span "PDP - You Might Also Like - RETURNING Click to edit experience details" at bounding box center [380, 258] width 330 height 13
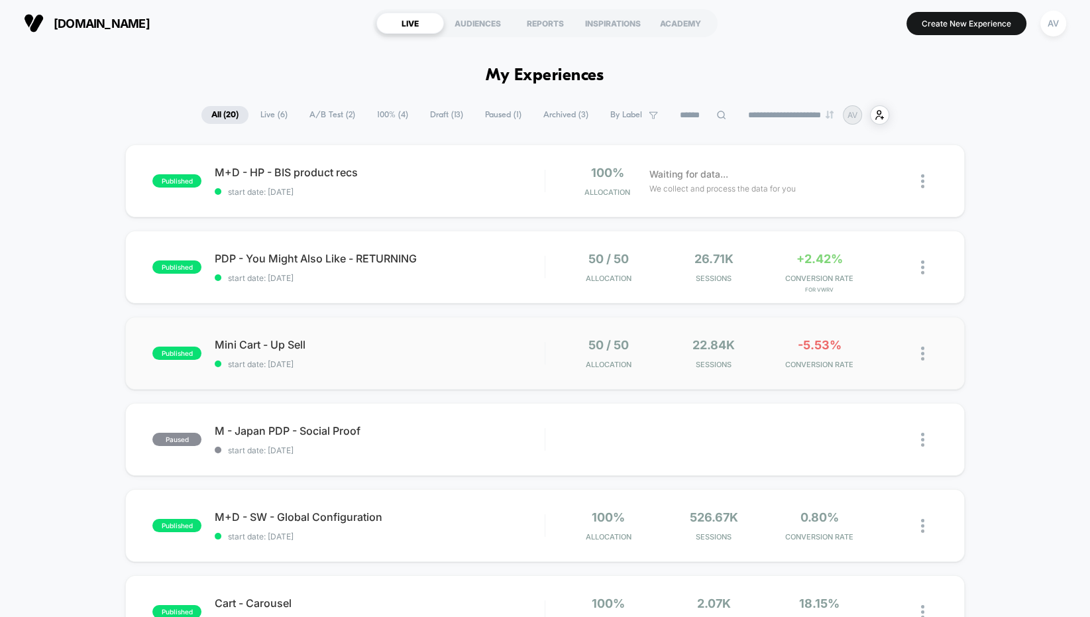
click at [281, 368] on div "published Mini Cart - Up Sell start date: [DATE] 50 / 50 Allocation 22.84k Sess…" at bounding box center [544, 353] width 839 height 73
